Goal: Check status

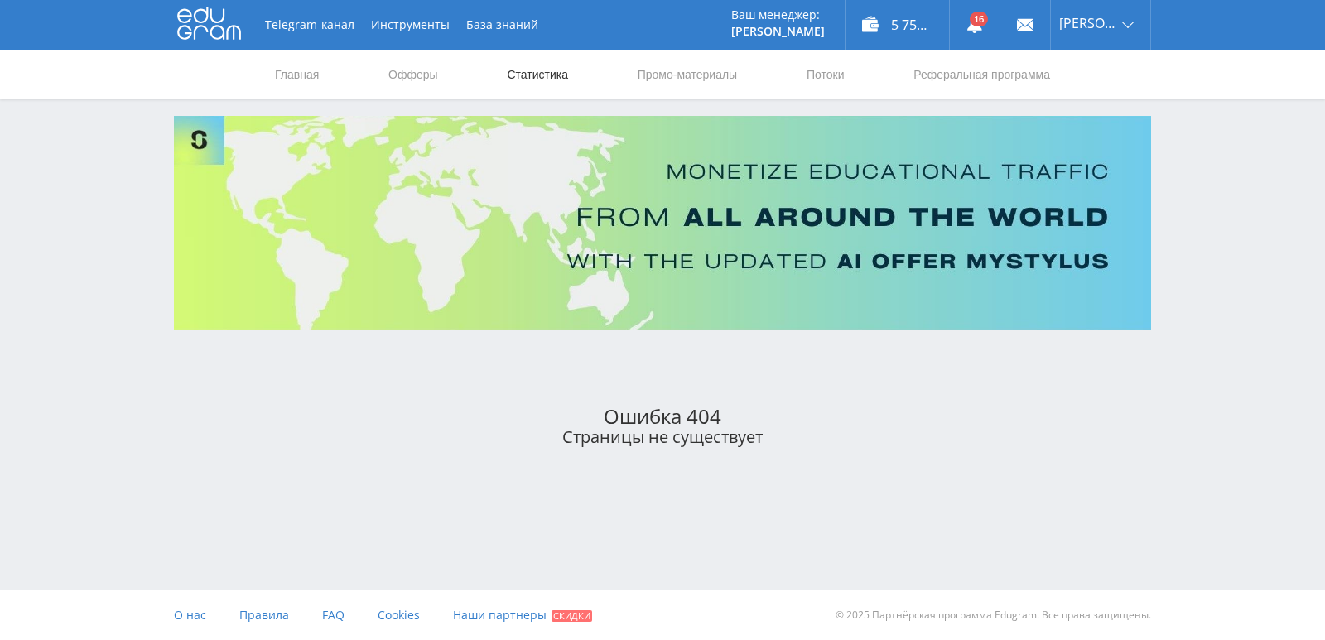
click at [541, 74] on link "Статистика" at bounding box center [537, 75] width 65 height 50
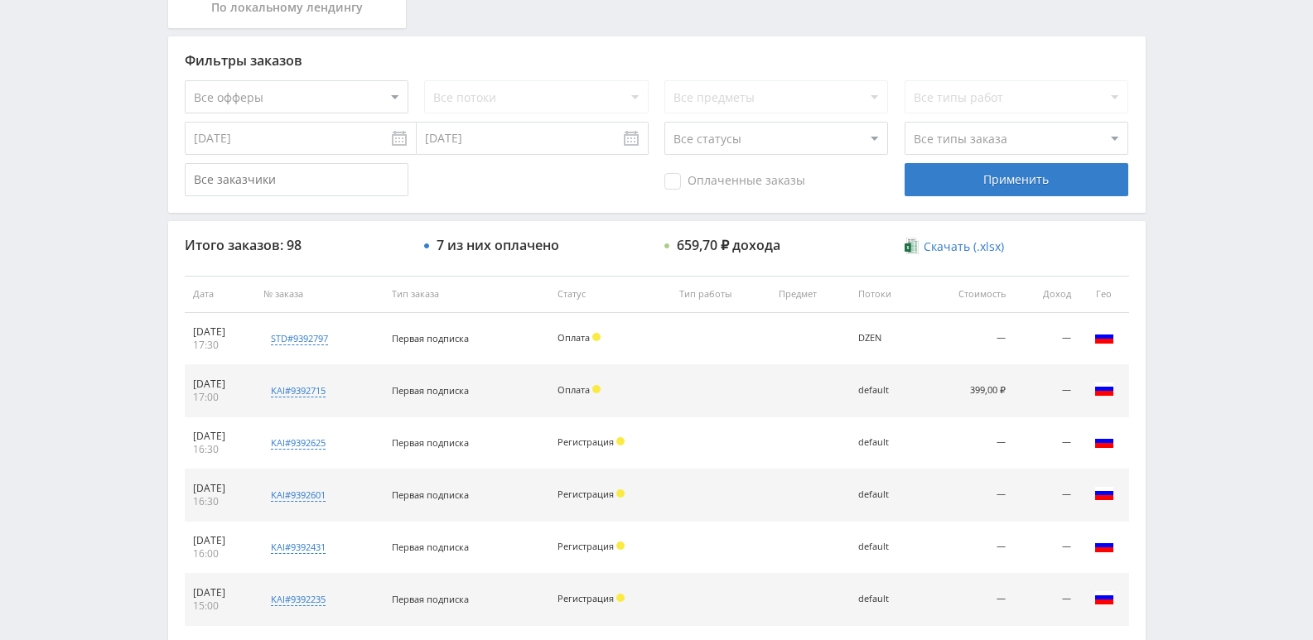
scroll to position [166, 0]
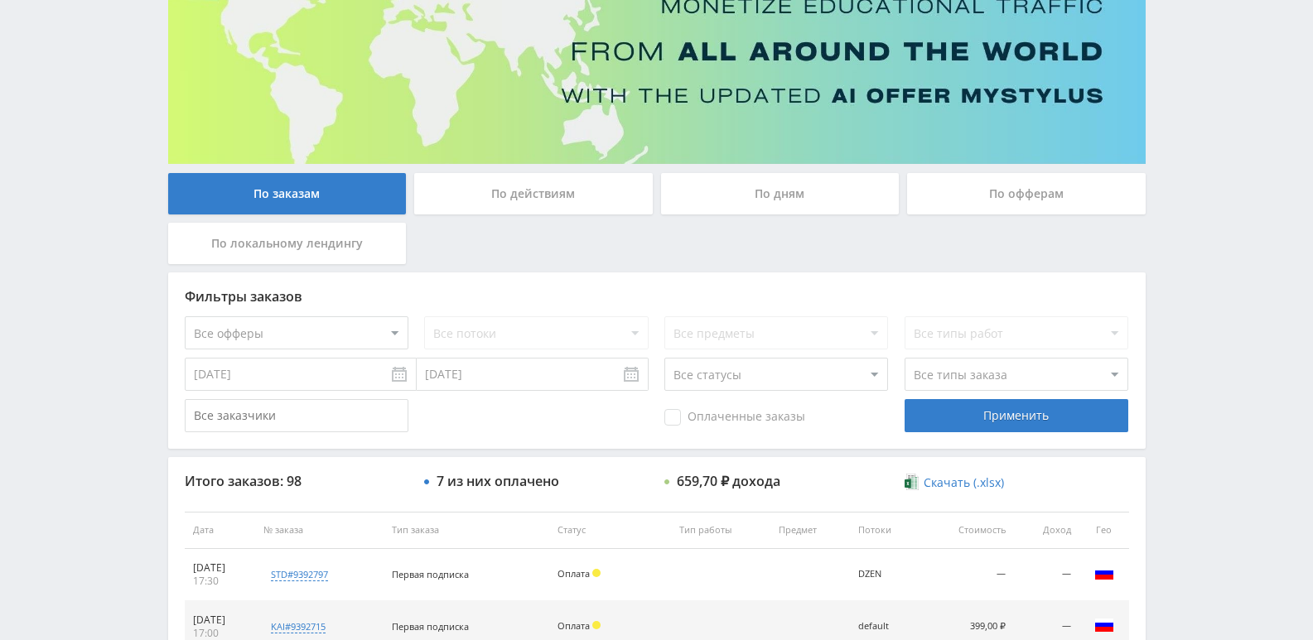
click at [573, 204] on div "По действиям" at bounding box center [533, 193] width 239 height 41
click at [0, 0] on input "По действиям" at bounding box center [0, 0] width 0 height 0
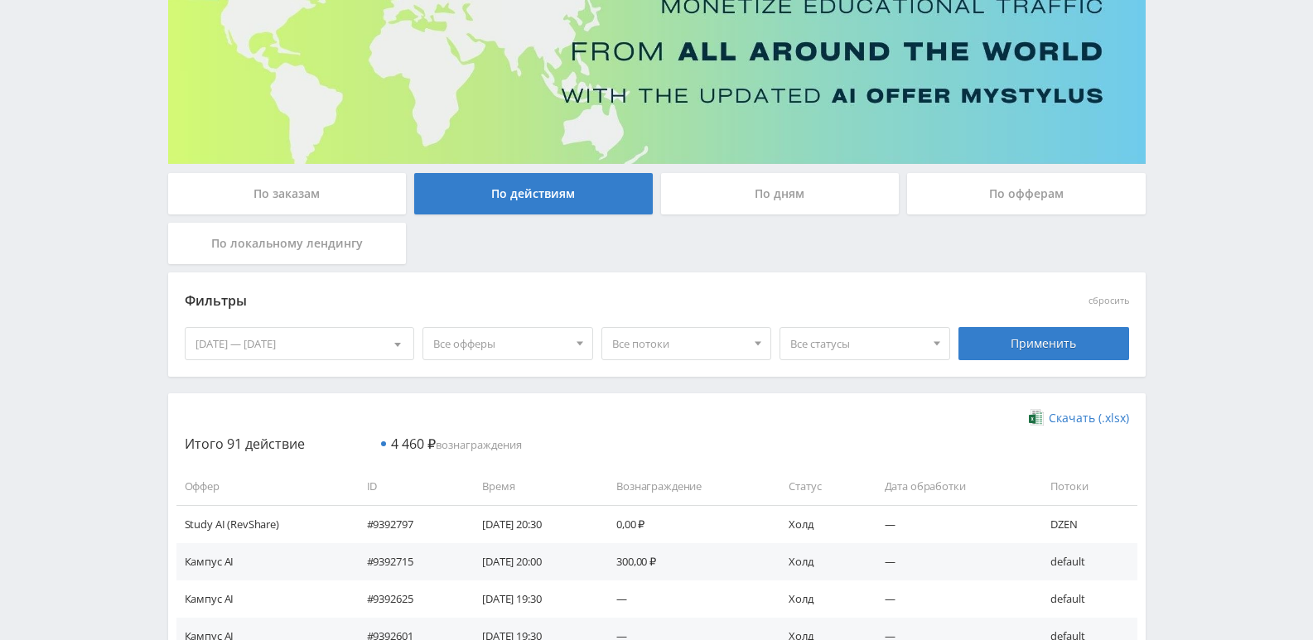
click at [756, 189] on div "По дням" at bounding box center [780, 193] width 239 height 41
click at [0, 0] on input "По дням" at bounding box center [0, 0] width 0 height 0
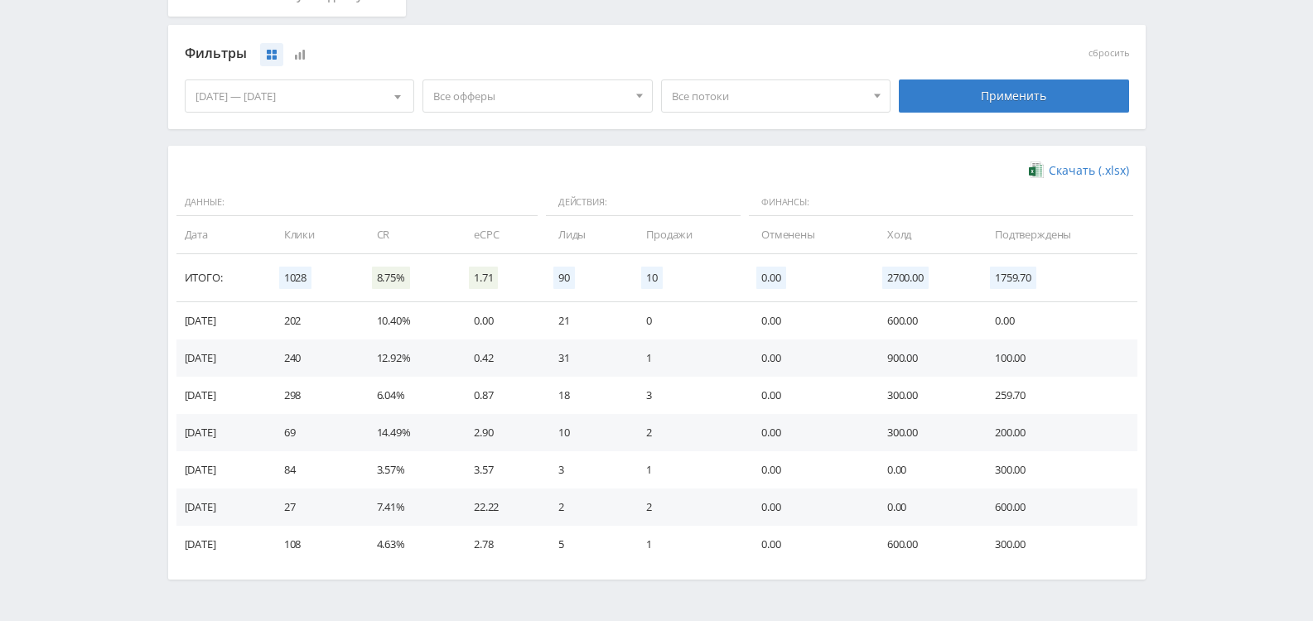
scroll to position [414, 0]
